Goal: Find specific page/section

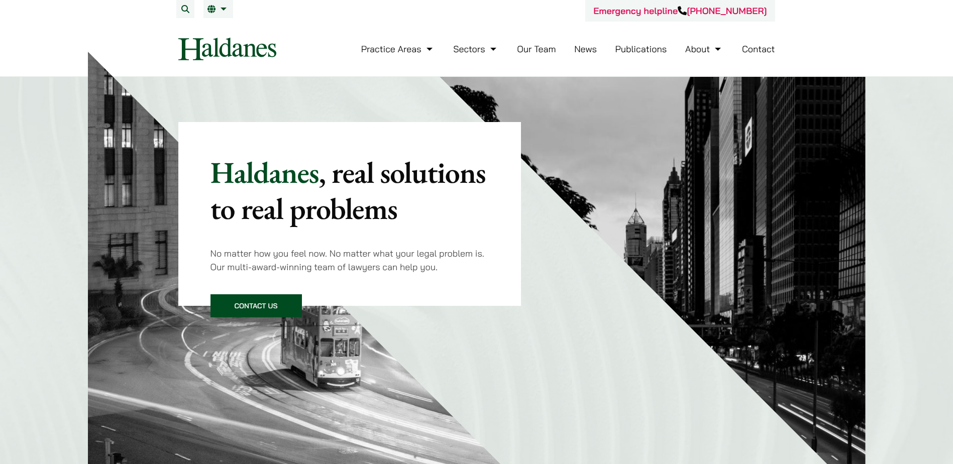
click at [526, 51] on link "Our Team" at bounding box center [536, 49] width 39 height 12
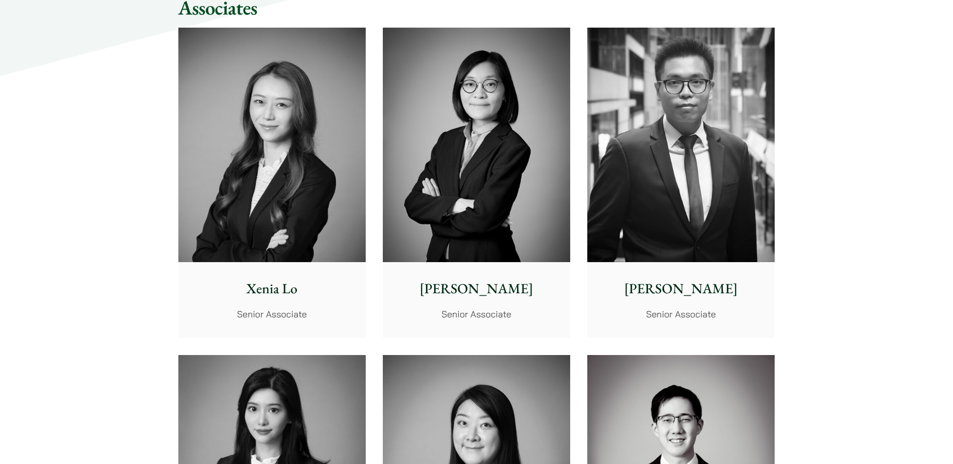
scroll to position [2612, 0]
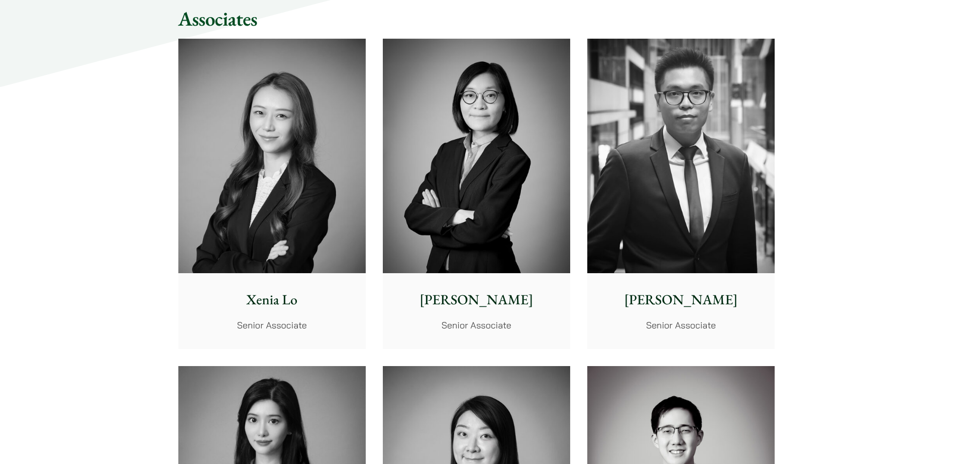
click at [300, 180] on img at bounding box center [271, 156] width 187 height 235
